Goal: Task Accomplishment & Management: Complete application form

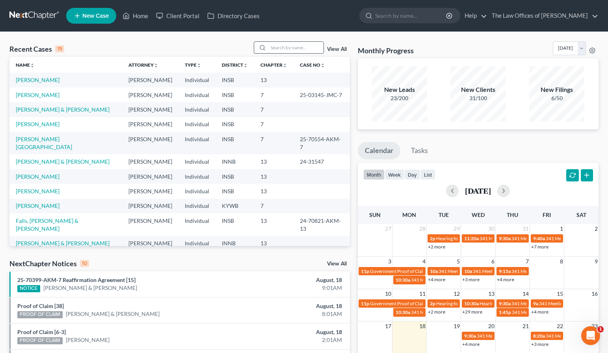
click at [277, 46] on input "search" at bounding box center [296, 47] width 55 height 11
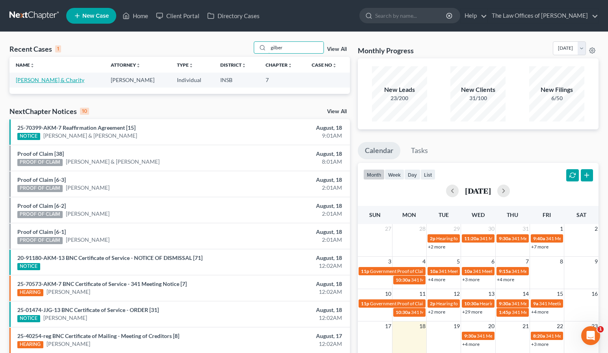
type input "gilber"
click at [52, 82] on link "Bailey, Gilbert & Charity" at bounding box center [50, 79] width 69 height 7
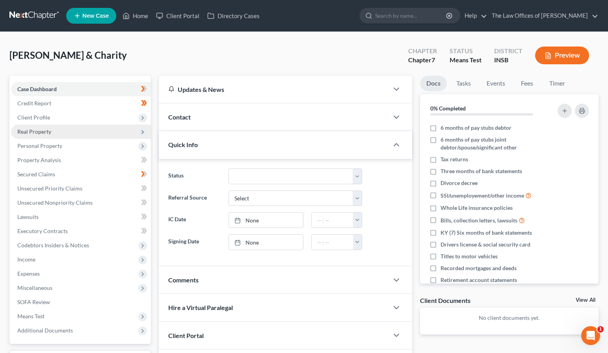
click at [37, 130] on span "Real Property" at bounding box center [34, 131] width 34 height 7
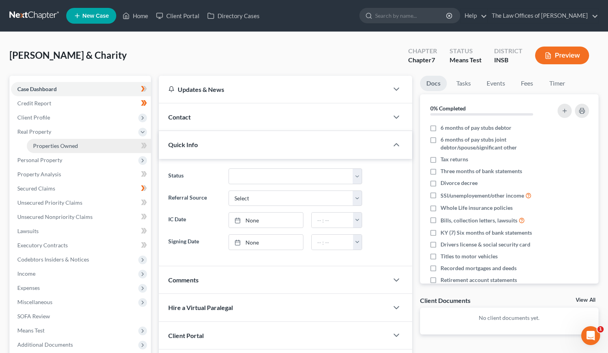
click at [45, 142] on span "Properties Owned" at bounding box center [55, 145] width 45 height 7
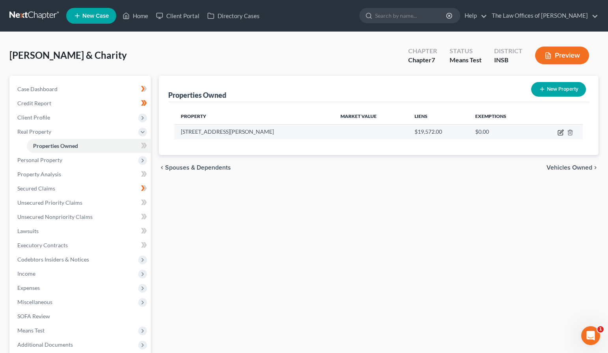
click at [559, 135] on icon "button" at bounding box center [560, 133] width 5 height 5
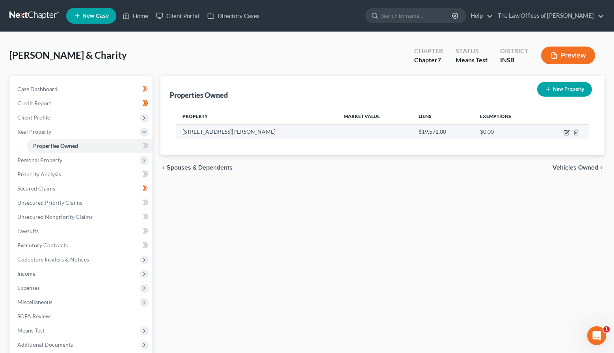
select select "18"
select select "2"
select select "0"
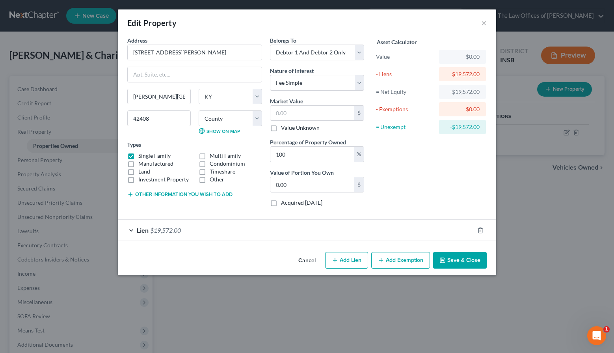
click at [153, 194] on button "Other information you wish to add" at bounding box center [179, 194] width 105 height 6
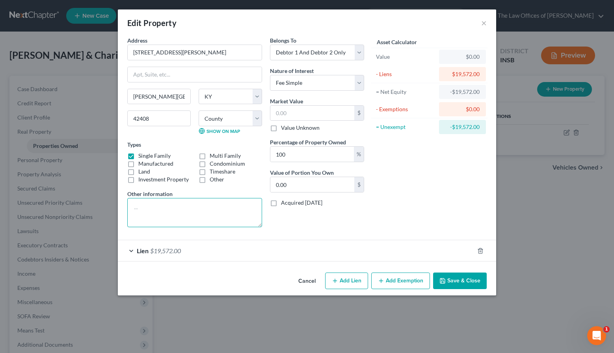
click at [153, 206] on textarea at bounding box center [194, 212] width 135 height 29
type textarea "Tax Assessed for $34,400.00 in 2025."
click at [322, 45] on select "Select Debtor 1 Only Debtor 2 Only Debtor 1 And Debtor 2 Only At Least One Of T…" at bounding box center [317, 53] width 94 height 16
click at [270, 45] on select "Select Debtor 1 Only Debtor 2 Only Debtor 1 And Debtor 2 Only At Least One Of T…" at bounding box center [317, 53] width 94 height 16
drag, startPoint x: 316, startPoint y: 54, endPoint x: 317, endPoint y: 59, distance: 5.1
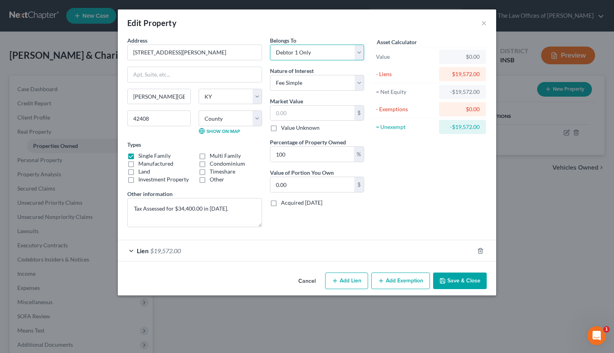
click at [316, 54] on select "Select Debtor 1 Only Debtor 2 Only Debtor 1 And Debtor 2 Only At Least One Of T…" at bounding box center [317, 53] width 94 height 16
select select "1"
click at [270, 45] on select "Select Debtor 1 Only Debtor 2 Only Debtor 1 And Debtor 2 Only At Least One Of T…" at bounding box center [317, 53] width 94 height 16
click at [298, 110] on input "text" at bounding box center [312, 113] width 84 height 15
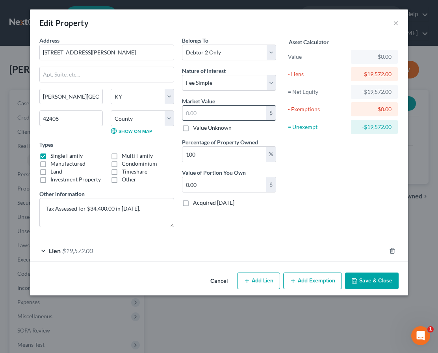
click at [207, 115] on input "text" at bounding box center [225, 113] width 84 height 15
type input "4"
type input "4.00"
type input "45"
type input "45.00"
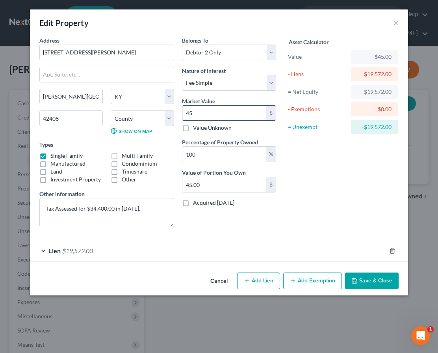
type input "458"
type input "458.00"
type input "4586"
type input "4,586.00"
type input "4,5866"
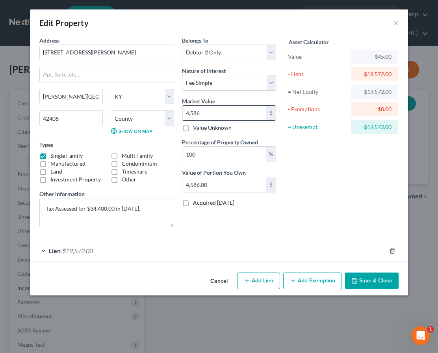
type input "45,866.00"
type input "45,86"
type input "4,586.00"
type input "4,58"
type input "458.00"
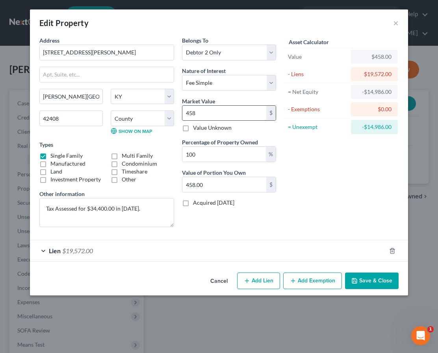
type input "4580"
type input "4,580.00"
type input "4,5800"
type input "45,800.00"
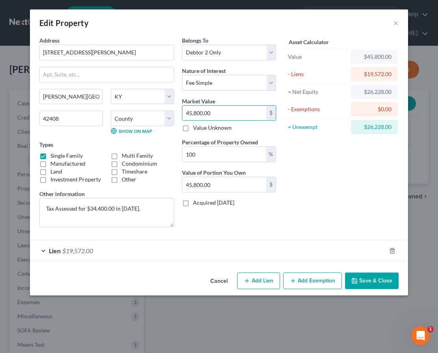
click at [327, 280] on button "Add Exemption" at bounding box center [312, 280] width 59 height 17
select select "2"
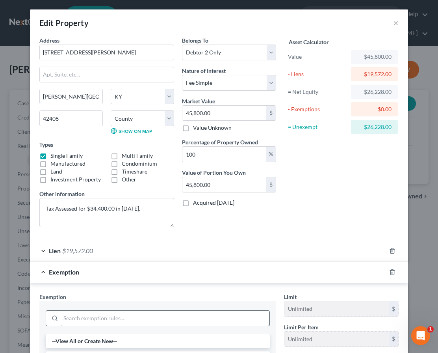
scroll to position [105, 0]
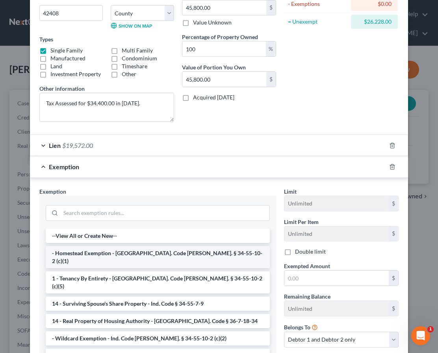
click at [92, 257] on li "- Homestead Exemption - Ind. Code Ann. § 34-55-10-2 (c)(1)" at bounding box center [158, 257] width 224 height 22
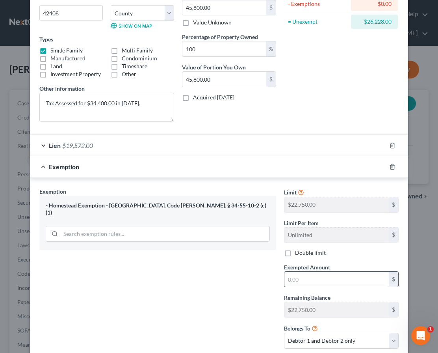
click at [318, 277] on input "text" at bounding box center [337, 279] width 104 height 15
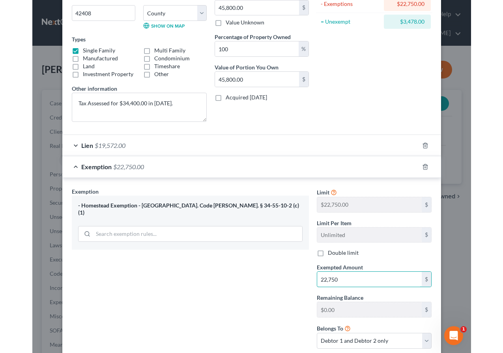
scroll to position [157, 0]
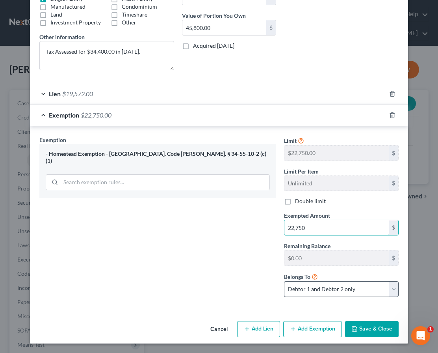
type input "22,750"
click at [317, 291] on select "Debtor 1 only Debtor 2 only Debtor 1 and Debtor 2 only" at bounding box center [341, 289] width 115 height 16
select select "1"
click at [284, 281] on select "Debtor 1 only Debtor 2 only Debtor 1 and Debtor 2 only" at bounding box center [341, 289] width 115 height 16
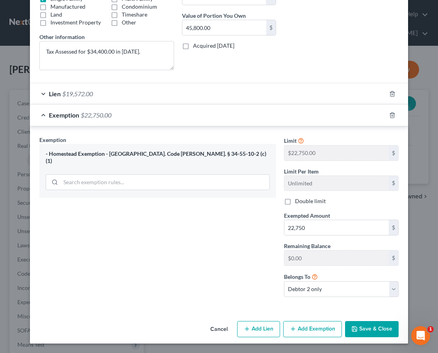
click at [370, 331] on button "Save & Close" at bounding box center [372, 329] width 54 height 17
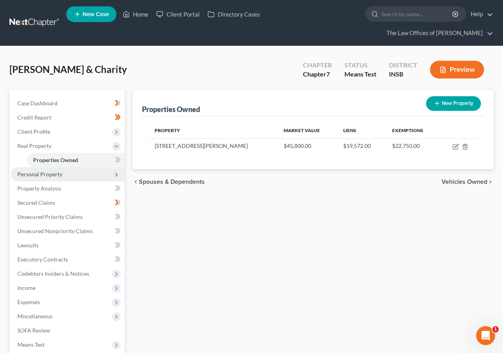
click at [50, 171] on span "Personal Property" at bounding box center [39, 174] width 45 height 7
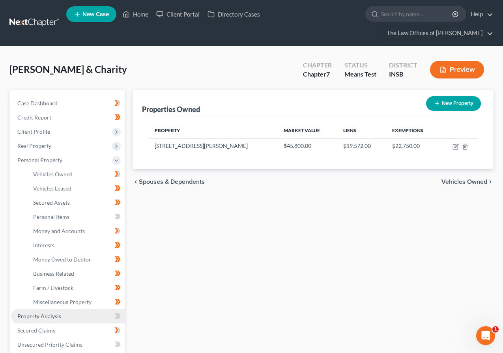
click at [43, 309] on link "Property Analysis" at bounding box center [68, 316] width 114 height 14
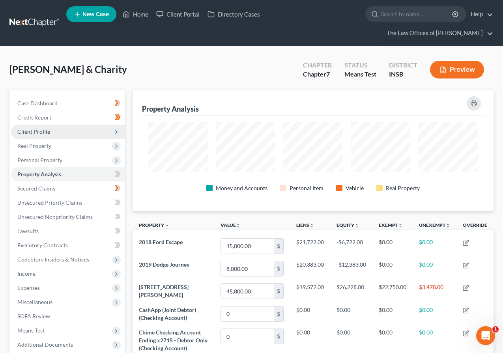
click at [45, 128] on span "Client Profile" at bounding box center [33, 131] width 33 height 7
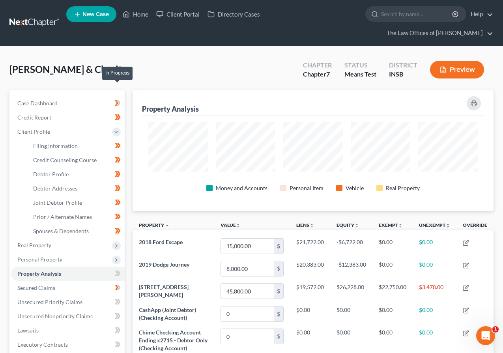
click at [120, 98] on icon at bounding box center [118, 103] width 6 height 10
click at [45, 242] on span "Real Property" at bounding box center [34, 245] width 34 height 7
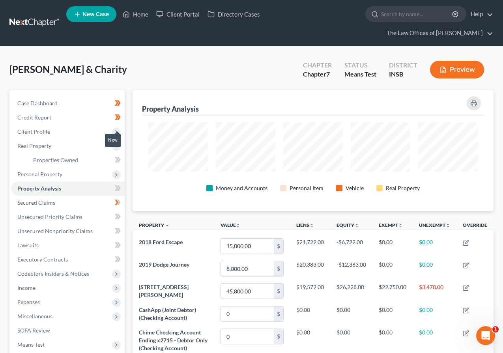
click at [123, 155] on span at bounding box center [118, 161] width 14 height 12
click at [56, 167] on span "Personal Property" at bounding box center [68, 174] width 114 height 14
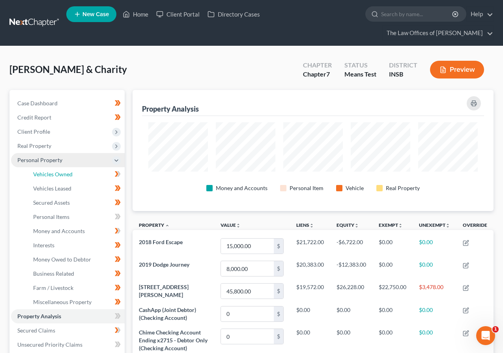
click at [56, 167] on link "Vehicles Owned" at bounding box center [76, 174] width 98 height 14
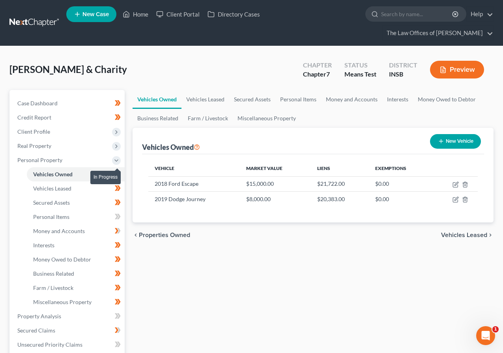
click at [120, 169] on icon at bounding box center [118, 174] width 6 height 10
click at [61, 213] on span "Personal Items" at bounding box center [51, 216] width 36 height 7
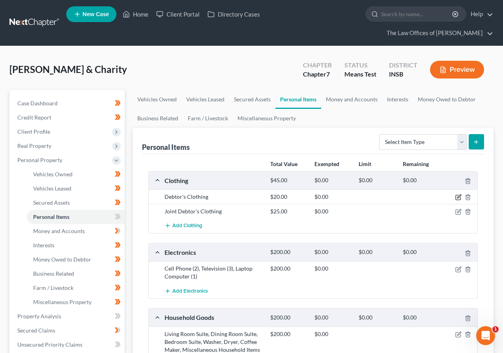
click at [458, 195] on icon "button" at bounding box center [459, 197] width 4 height 4
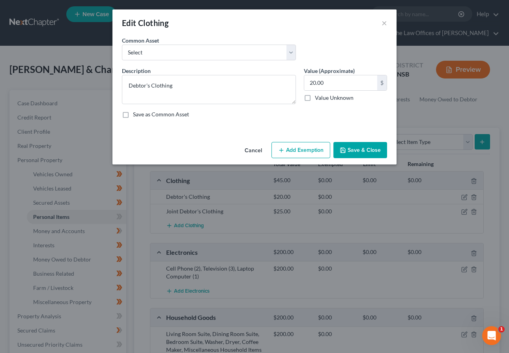
click at [296, 153] on button "Add Exemption" at bounding box center [300, 150] width 59 height 17
select select "2"
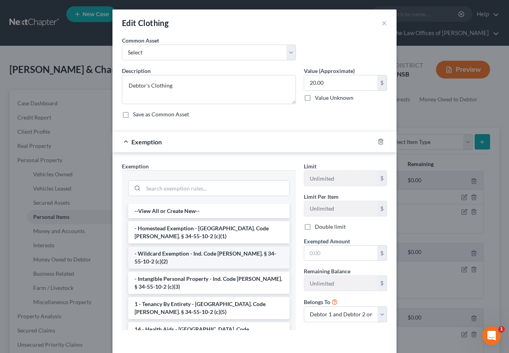
click at [179, 259] on li "- Wildcard Exemption - Ind. Code Ann. § 34-55-10-2 (c)(2)" at bounding box center [208, 257] width 161 height 22
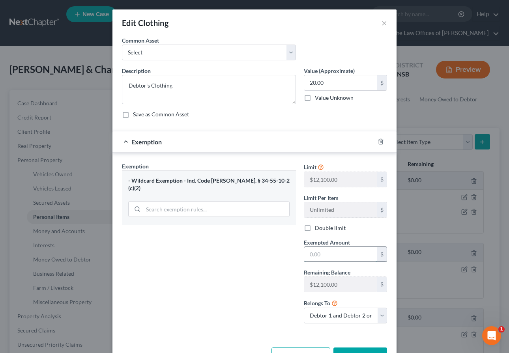
click at [319, 256] on input "text" at bounding box center [340, 254] width 73 height 15
type input "20.00"
click at [332, 319] on select "Debtor 1 only Debtor 2 only Debtor 1 and Debtor 2 only" at bounding box center [345, 316] width 83 height 16
select select "0"
click at [304, 308] on select "Debtor 1 only Debtor 2 only Debtor 1 and Debtor 2 only" at bounding box center [345, 316] width 83 height 16
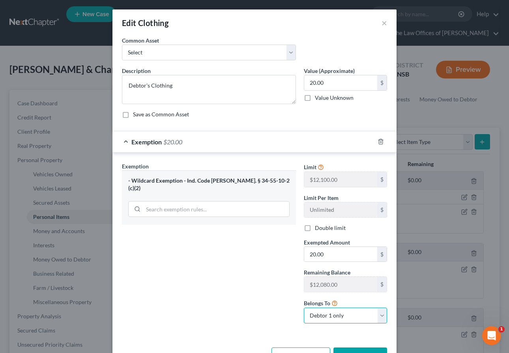
scroll to position [26, 0]
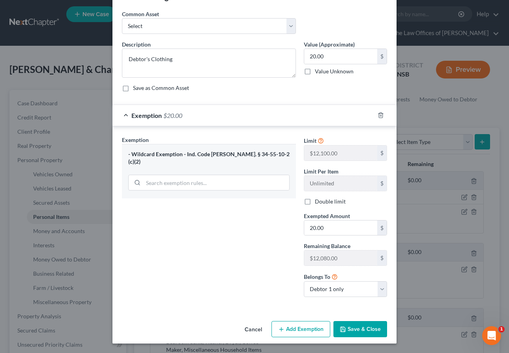
click at [349, 325] on button "Save & Close" at bounding box center [360, 329] width 54 height 17
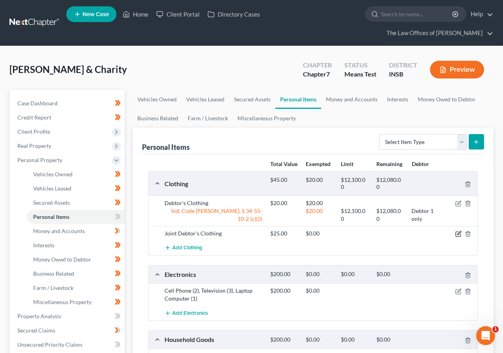
click at [457, 231] on icon "button" at bounding box center [458, 234] width 6 height 6
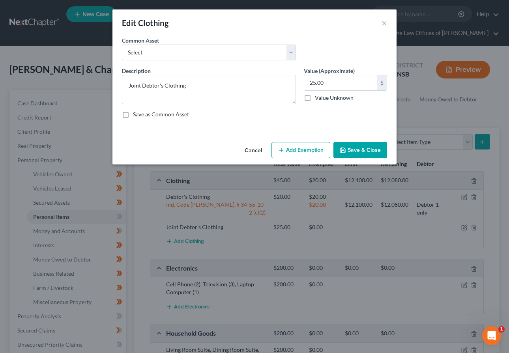
click at [310, 149] on button "Add Exemption" at bounding box center [300, 150] width 59 height 17
select select "2"
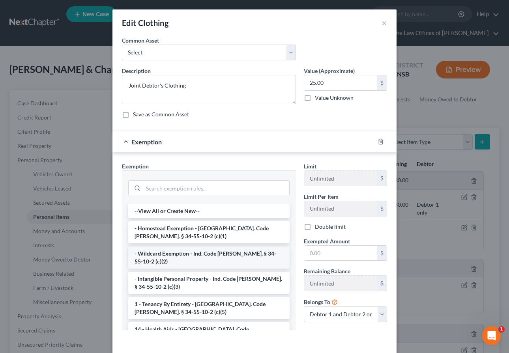
click at [158, 253] on li "- Wildcard Exemption - Ind. Code Ann. § 34-55-10-2 (c)(2)" at bounding box center [208, 257] width 161 height 22
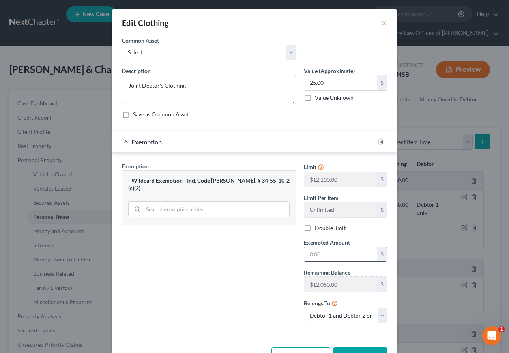
click at [334, 262] on div "$" at bounding box center [345, 254] width 83 height 16
click at [334, 255] on input "text" at bounding box center [340, 254] width 73 height 15
type input "25.00"
click at [336, 319] on select "Debtor 1 only Debtor 2 only Debtor 1 and Debtor 2 only" at bounding box center [345, 316] width 83 height 16
select select "1"
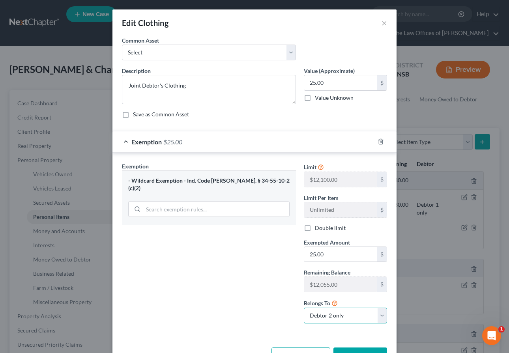
click at [304, 308] on select "Debtor 1 only Debtor 2 only Debtor 1 and Debtor 2 only" at bounding box center [345, 316] width 83 height 16
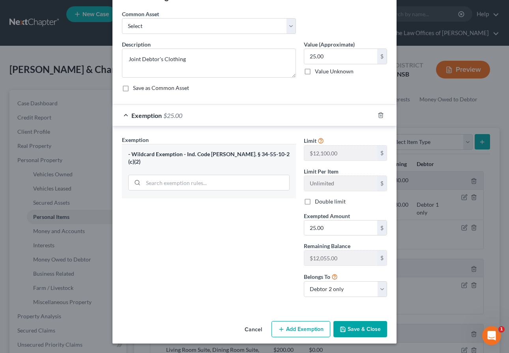
click at [352, 329] on button "Save & Close" at bounding box center [360, 329] width 54 height 17
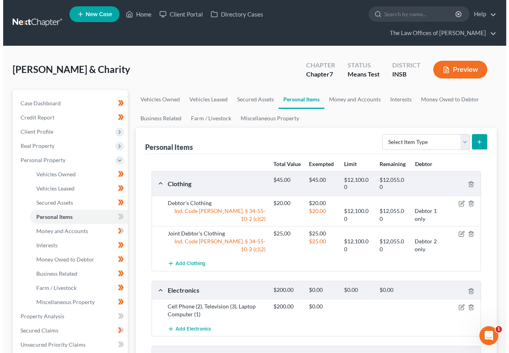
scroll to position [131, 0]
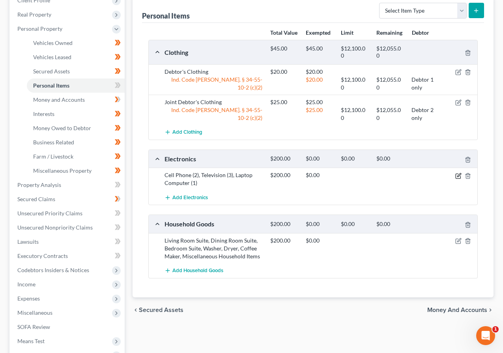
click at [456, 173] on icon "button" at bounding box center [458, 176] width 6 height 6
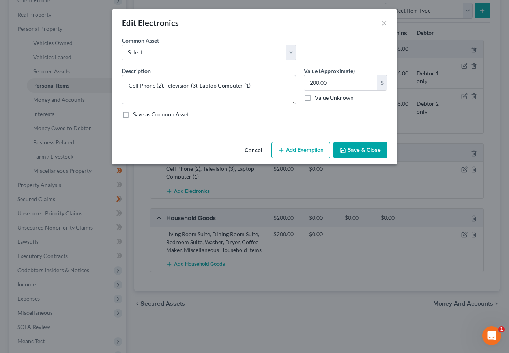
click at [298, 150] on button "Add Exemption" at bounding box center [300, 150] width 59 height 17
select select "2"
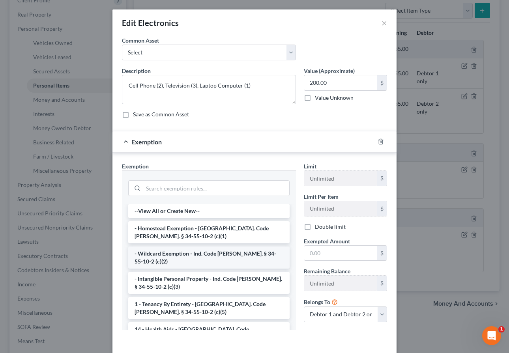
click at [188, 258] on li "- Wildcard Exemption - Ind. Code Ann. § 34-55-10-2 (c)(2)" at bounding box center [208, 257] width 161 height 22
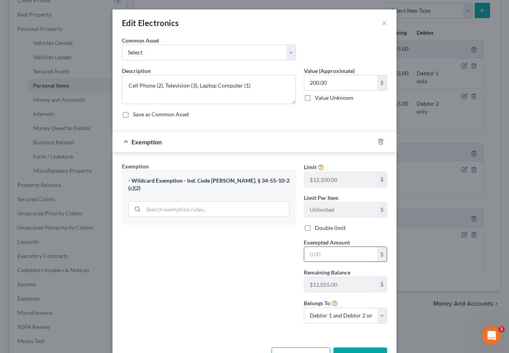
click at [328, 258] on input "text" at bounding box center [340, 254] width 73 height 15
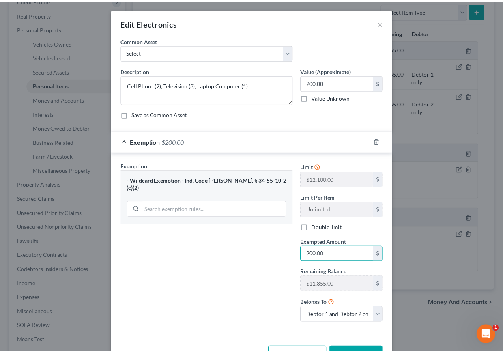
scroll to position [26, 0]
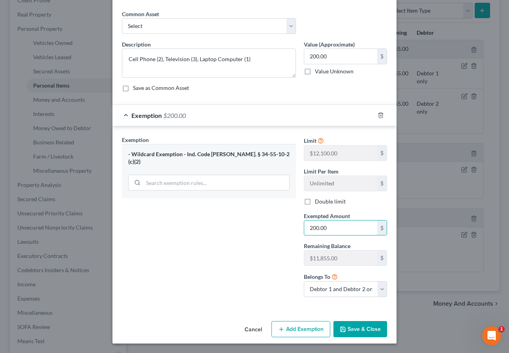
type input "200.00"
click at [358, 331] on button "Save & Close" at bounding box center [360, 329] width 54 height 17
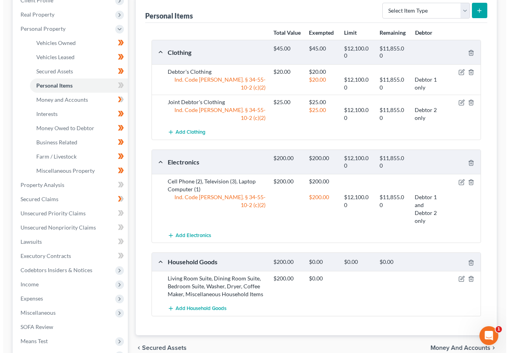
scroll to position [208, 0]
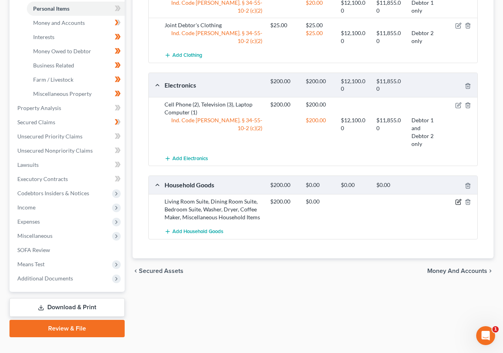
click at [459, 199] on icon "button" at bounding box center [458, 202] width 6 height 6
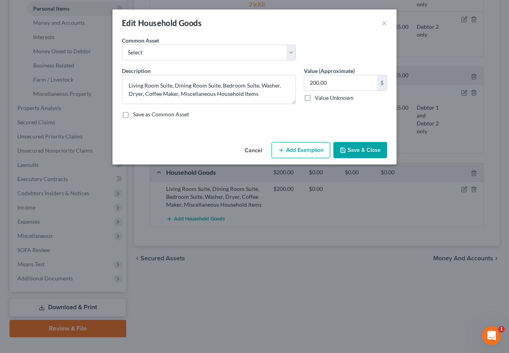
click at [297, 153] on button "Add Exemption" at bounding box center [300, 150] width 59 height 17
select select "2"
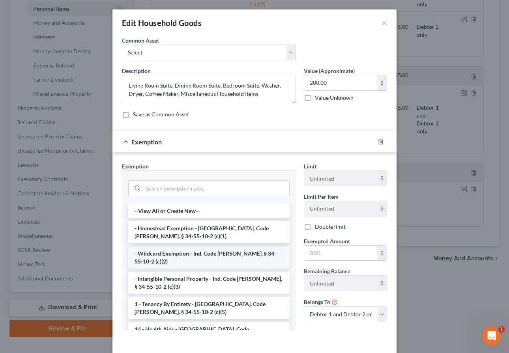
click at [178, 252] on li "- Wildcard Exemption - Ind. Code Ann. § 34-55-10-2 (c)(2)" at bounding box center [208, 257] width 161 height 22
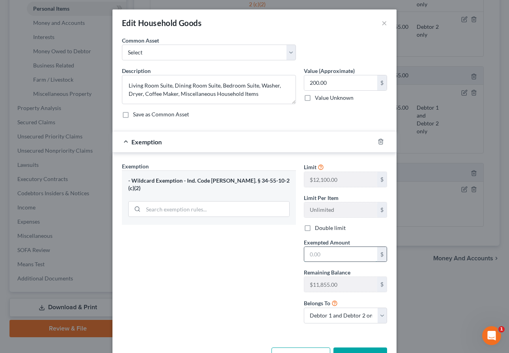
click at [332, 259] on input "text" at bounding box center [340, 254] width 73 height 15
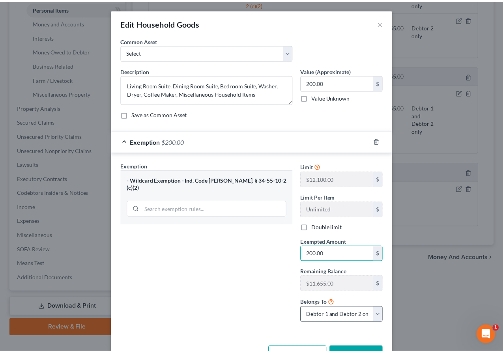
scroll to position [26, 0]
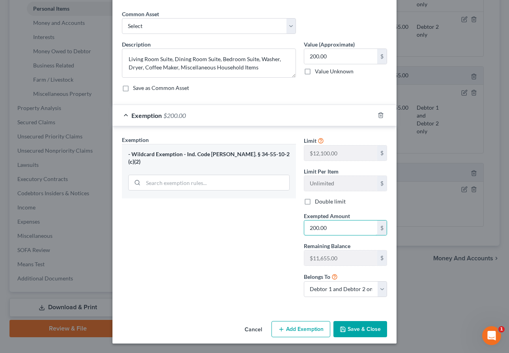
type input "200.00"
click at [350, 329] on button "Save & Close" at bounding box center [360, 329] width 54 height 17
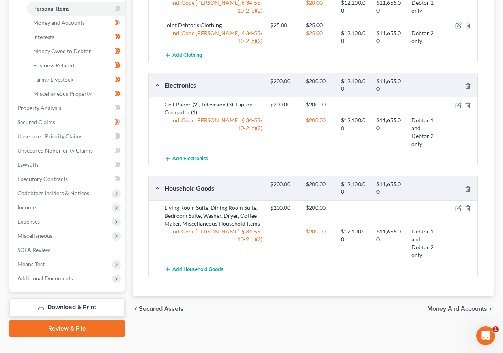
scroll to position [129, 0]
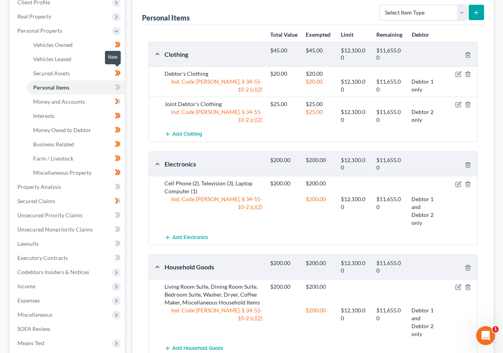
click at [119, 84] on icon at bounding box center [119, 87] width 4 height 6
click at [89, 95] on link "Money and Accounts" at bounding box center [76, 102] width 98 height 14
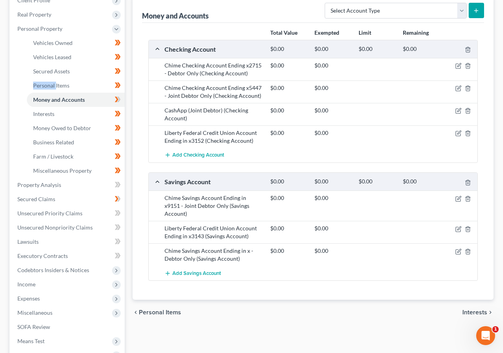
scroll to position [52, 0]
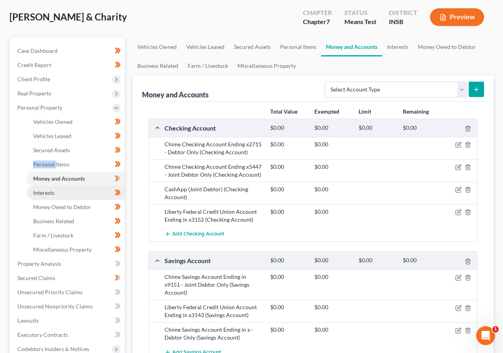
click at [56, 186] on link "Interests" at bounding box center [76, 193] width 98 height 14
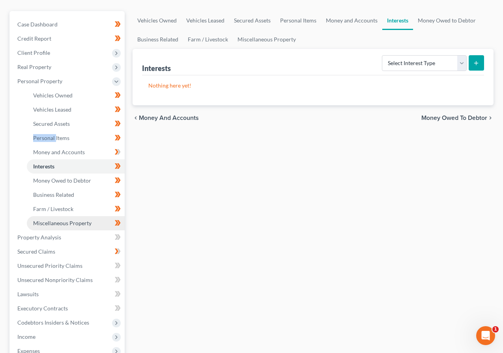
scroll to position [105, 0]
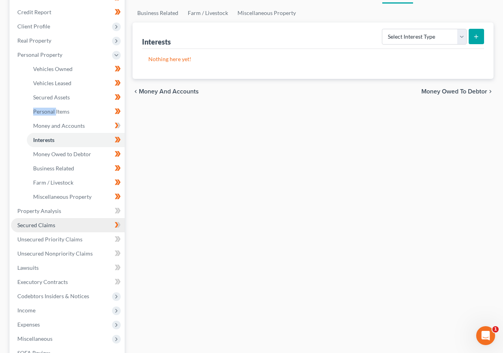
click at [54, 222] on span "Secured Claims" at bounding box center [36, 225] width 38 height 7
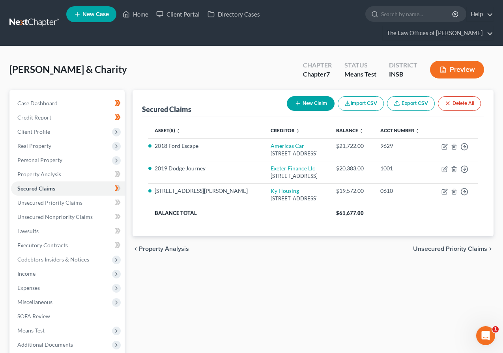
scroll to position [26, 0]
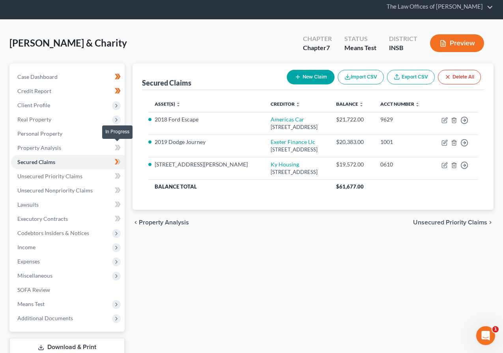
click at [119, 159] on icon at bounding box center [119, 162] width 4 height 6
click at [72, 173] on span "Unsecured Priority Claims" at bounding box center [49, 176] width 65 height 7
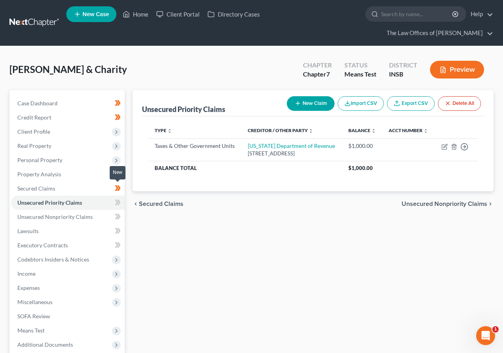
click at [116, 200] on icon at bounding box center [117, 203] width 4 height 6
click at [119, 200] on icon at bounding box center [119, 203] width 4 height 6
click at [94, 210] on link "Unsecured Nonpriority Claims" at bounding box center [68, 217] width 114 height 14
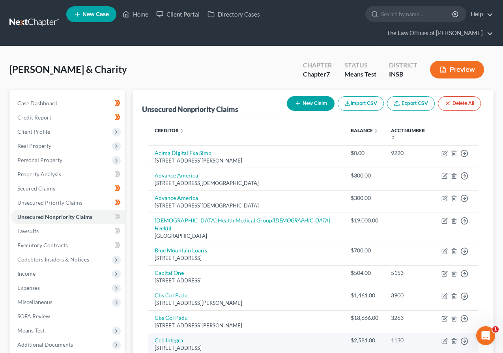
scroll to position [26, 0]
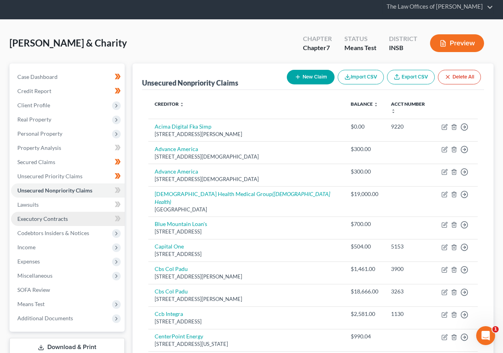
click at [43, 215] on span "Executory Contracts" at bounding box center [42, 218] width 50 height 7
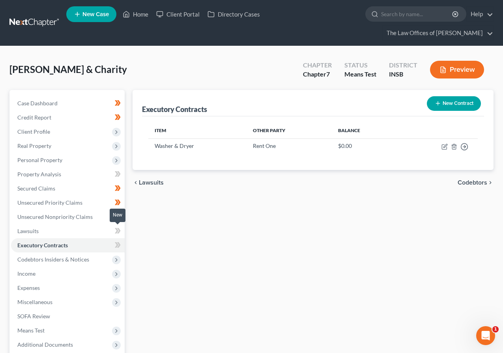
click at [118, 240] on icon at bounding box center [118, 245] width 6 height 10
click at [44, 224] on link "Lawsuits" at bounding box center [68, 231] width 114 height 14
